Goal: Information Seeking & Learning: Learn about a topic

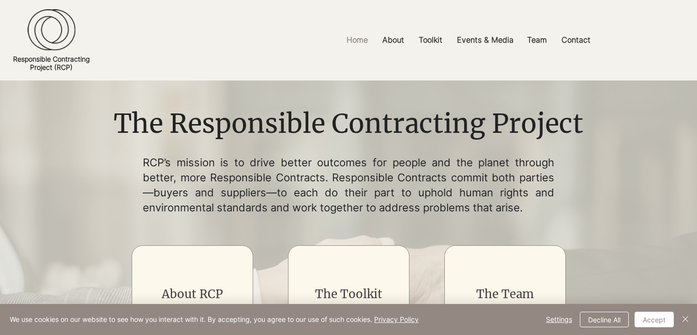
click at [431, 43] on p "Toolkit" at bounding box center [430, 40] width 33 height 22
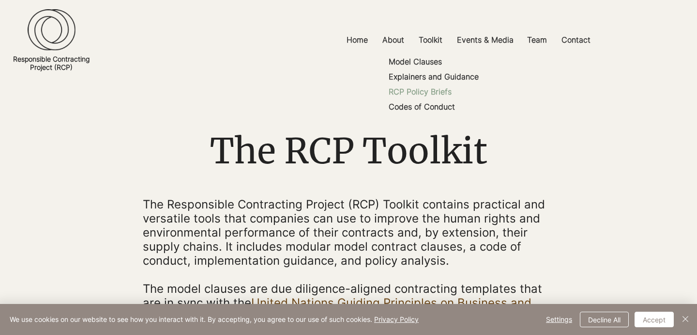
click at [423, 94] on p "RCP Policy Briefs" at bounding box center [420, 91] width 71 height 15
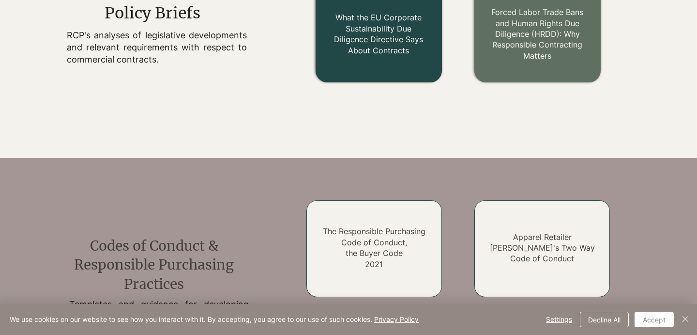
scroll to position [1245, 0]
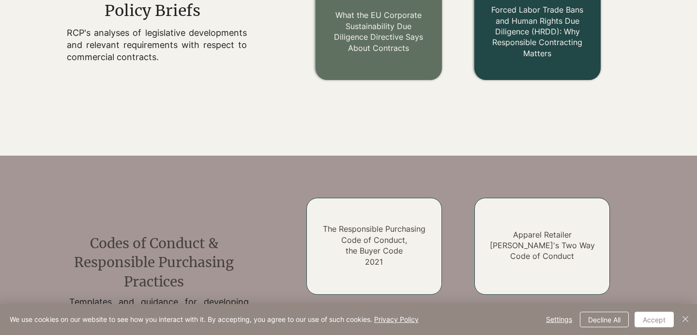
click at [518, 37] on link "Forced Labor Trade Bans and Human Rights Due Diligence (HRDD): Why Responsible …" at bounding box center [538, 31] width 92 height 53
